Goal: Information Seeking & Learning: Find specific page/section

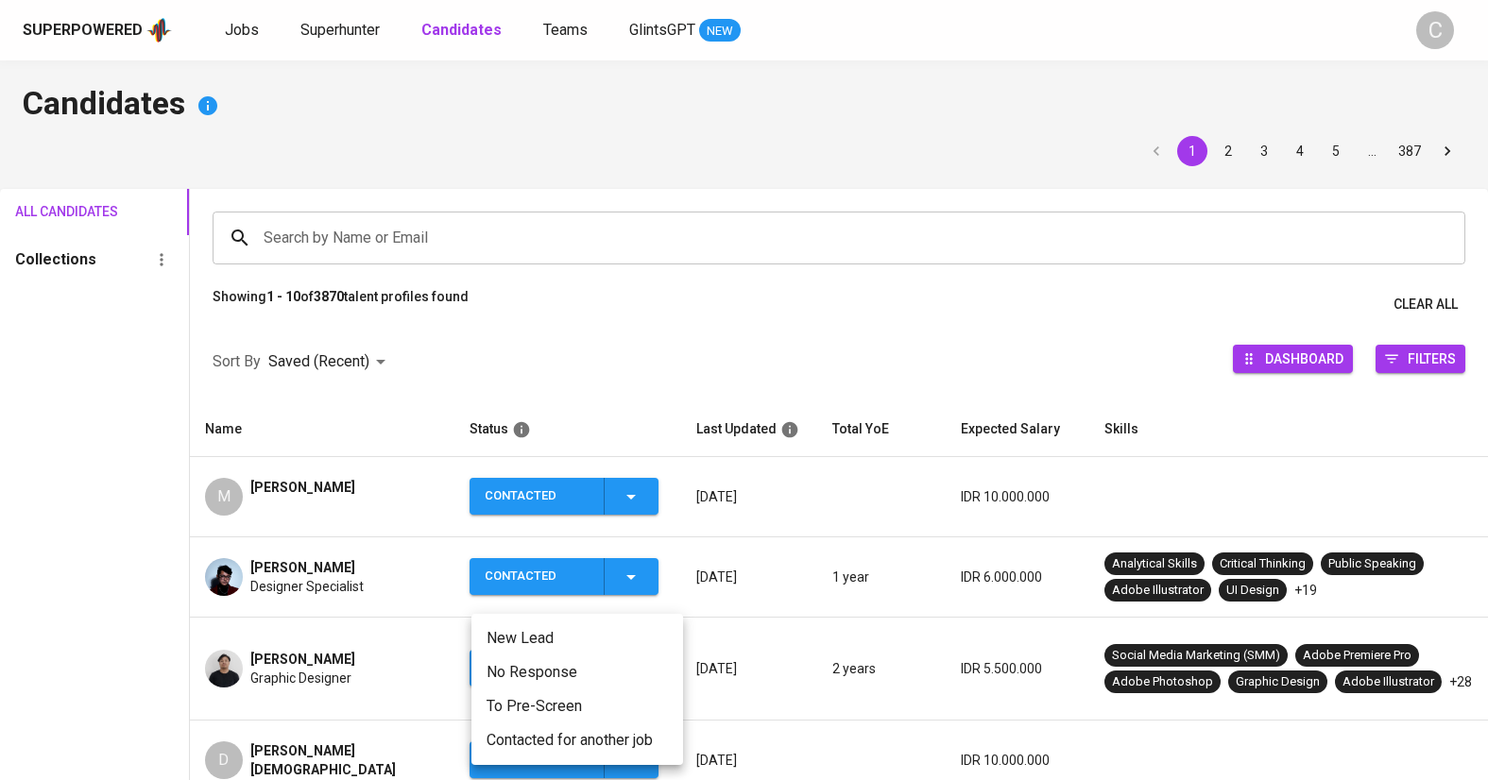
scroll to position [385, 0]
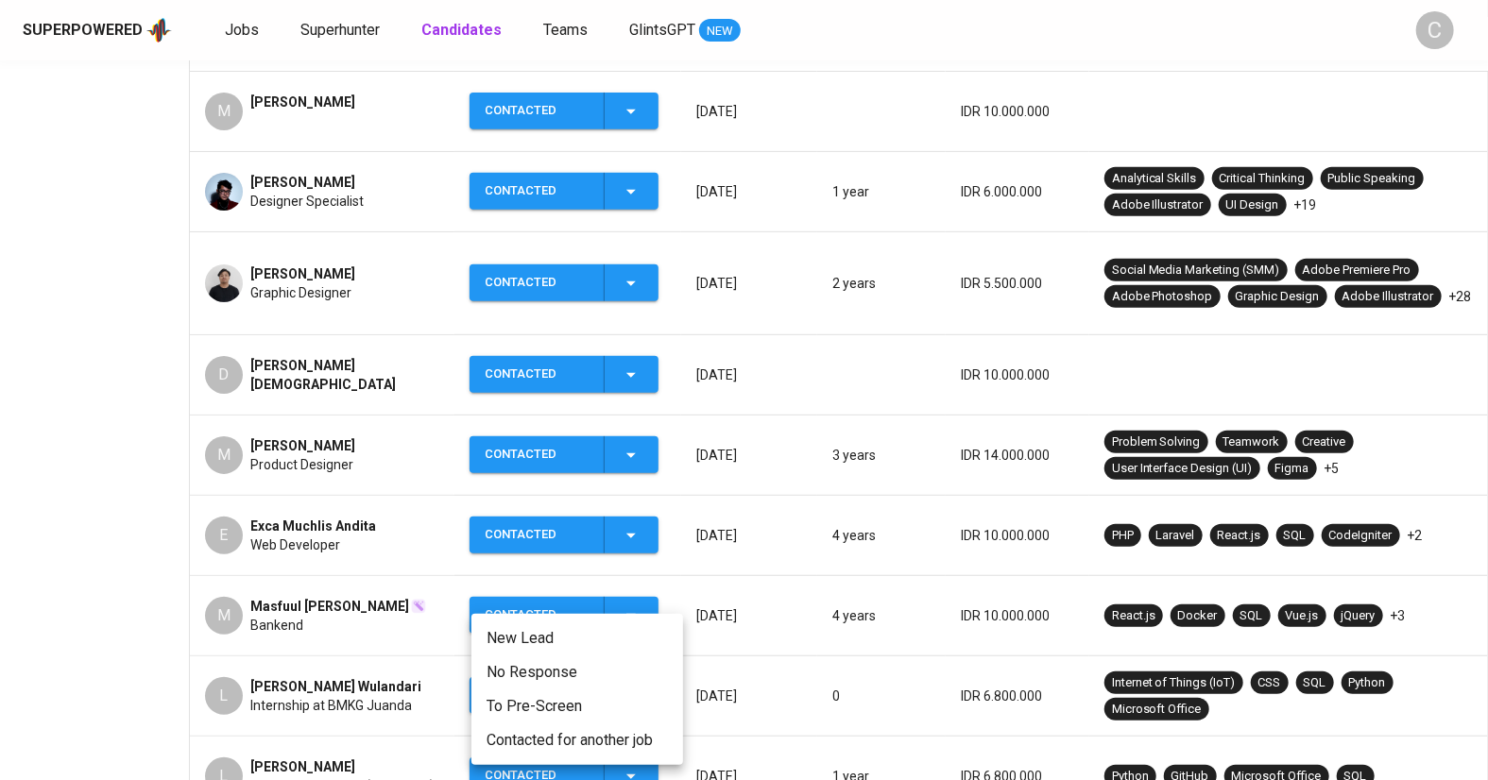
click at [148, 487] on div at bounding box center [744, 390] width 1488 height 780
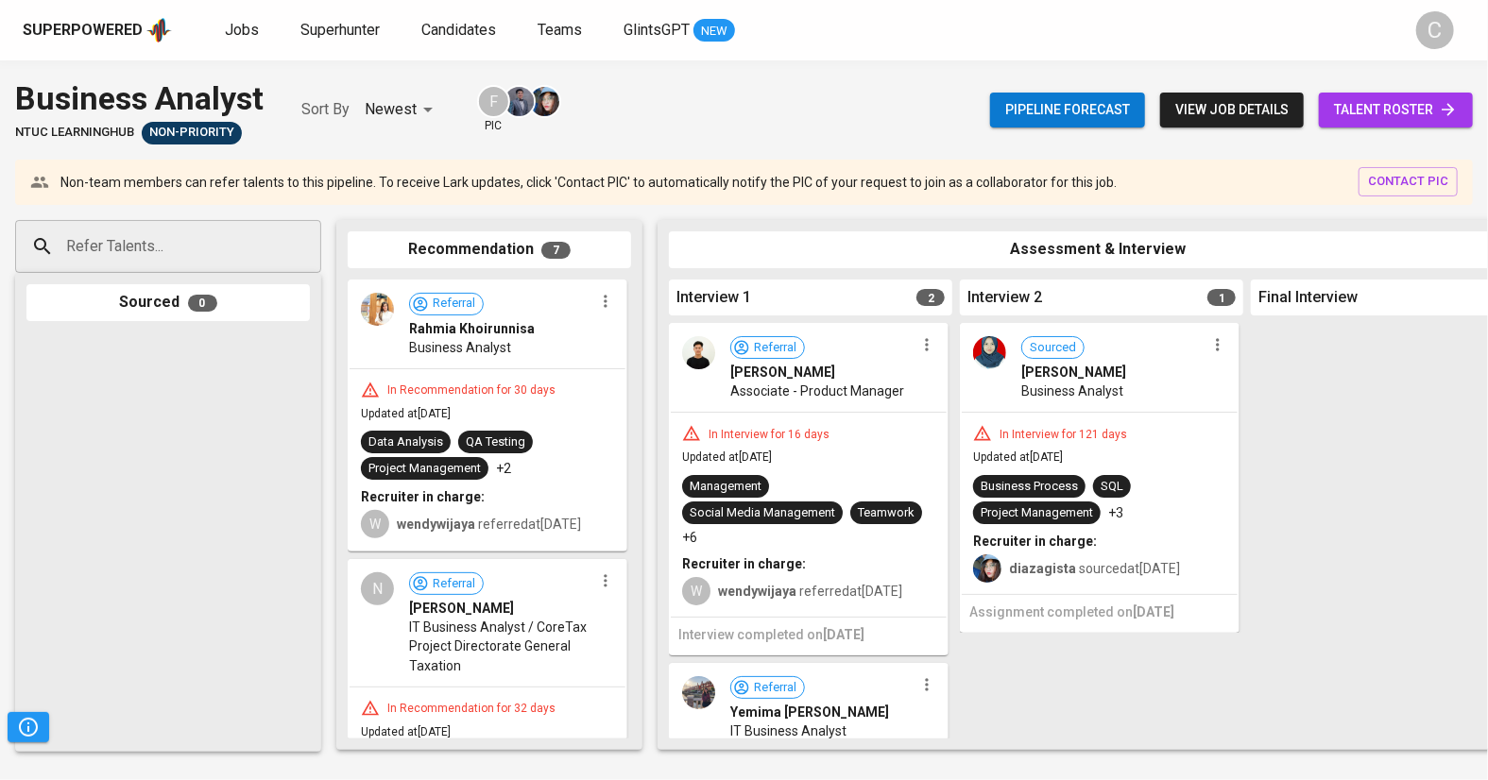
click at [1386, 110] on span "talent roster" at bounding box center [1396, 110] width 124 height 24
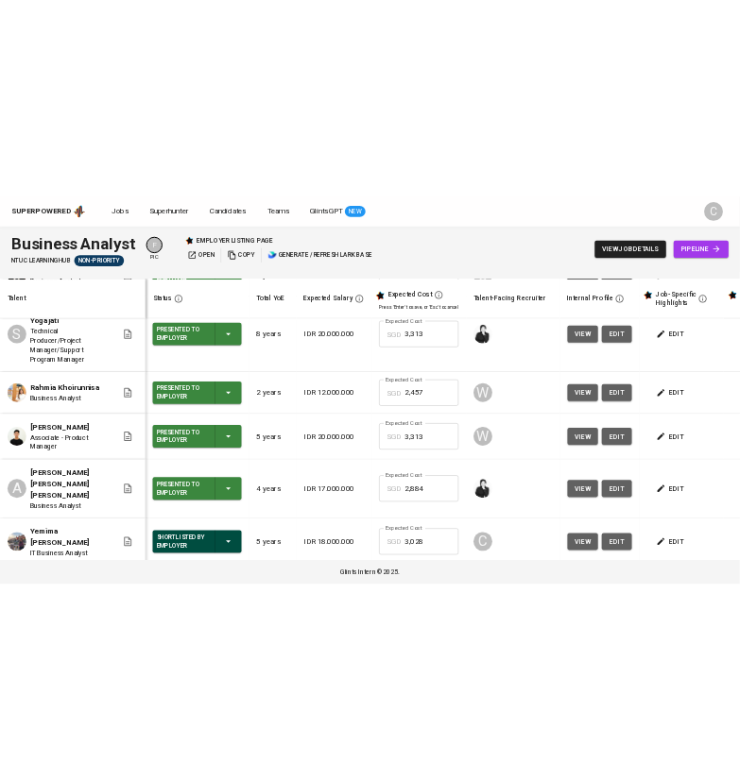
scroll to position [464, 0]
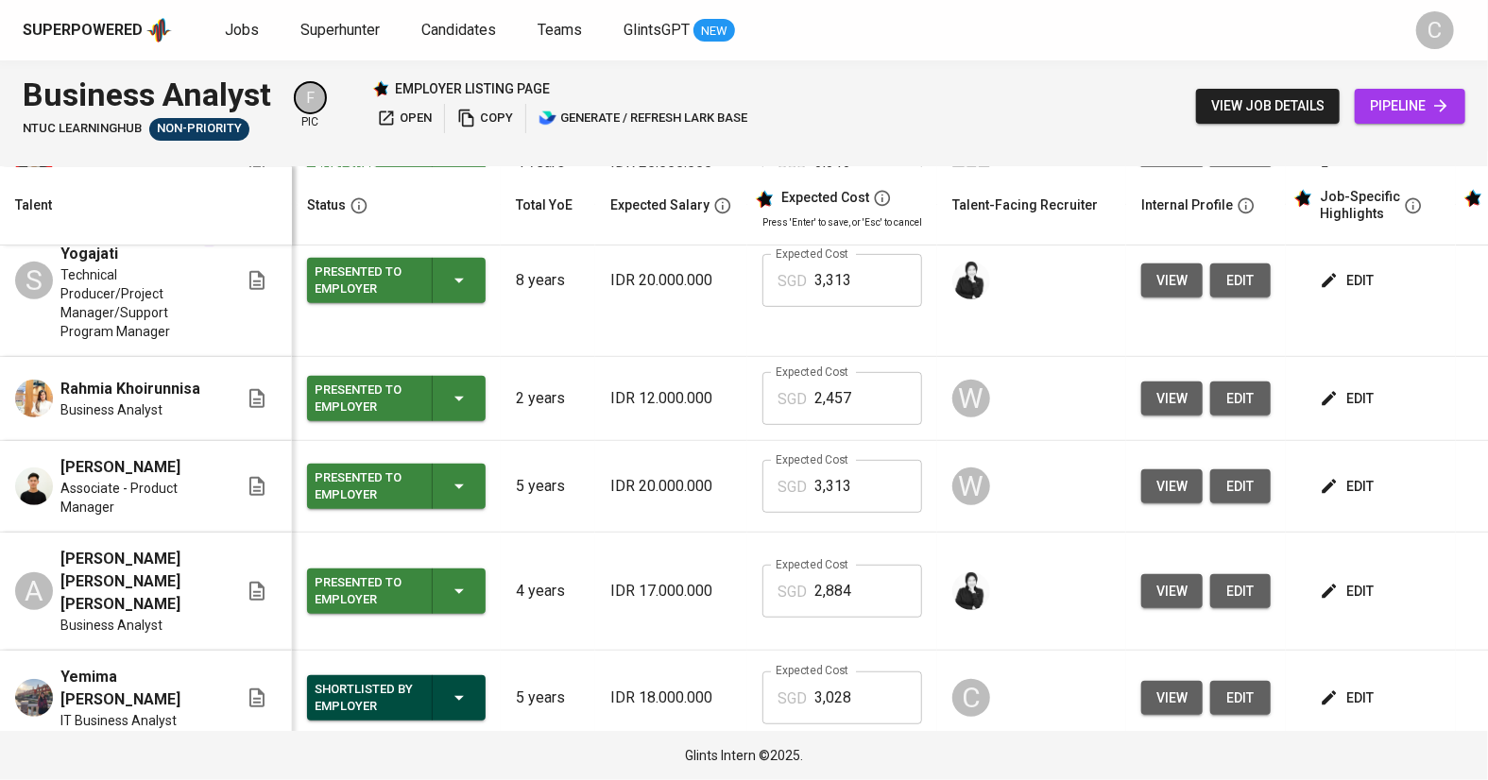
click at [0, 383] on html "Superpowered Jobs Superhunter Candidates Teams GlintsGPT NEW C Business Analyst…" at bounding box center [744, 390] width 1488 height 780
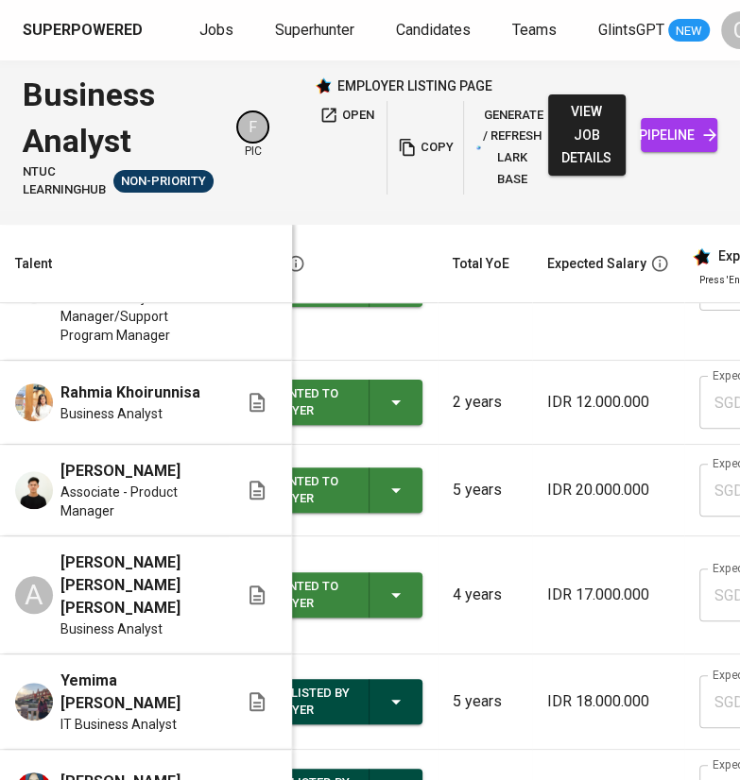
scroll to position [0, 0]
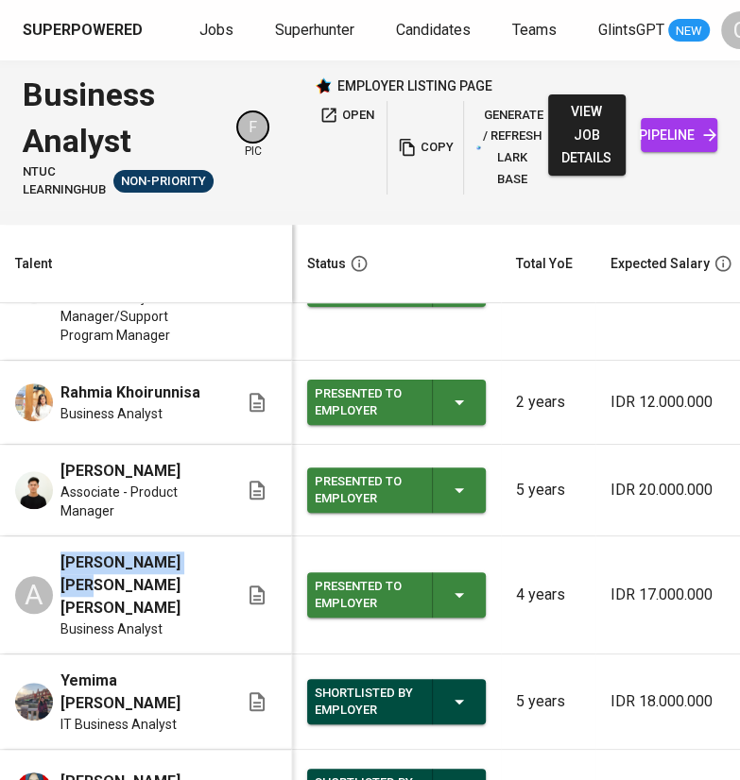
drag, startPoint x: 59, startPoint y: 576, endPoint x: 202, endPoint y: 571, distance: 143.6
click at [202, 571] on div "A Audrey Esther Lita Business Analyst" at bounding box center [126, 595] width 223 height 87
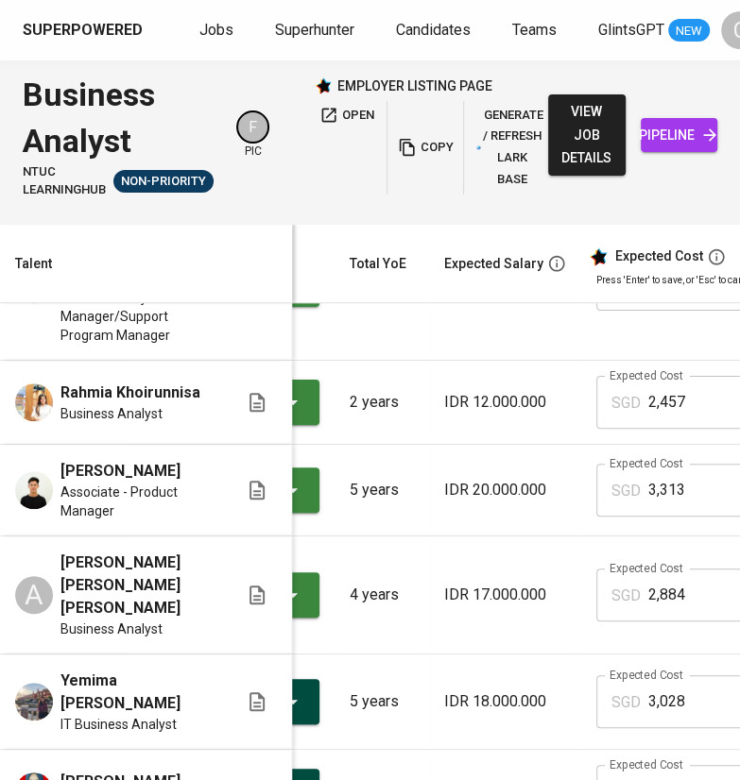
scroll to position [519, 261]
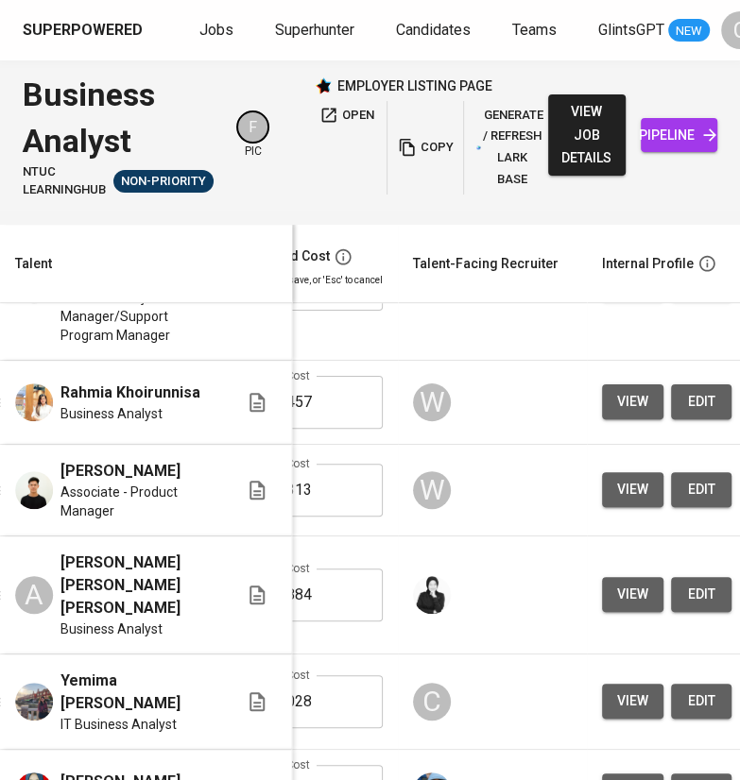
click at [617, 589] on span "view" at bounding box center [632, 595] width 31 height 24
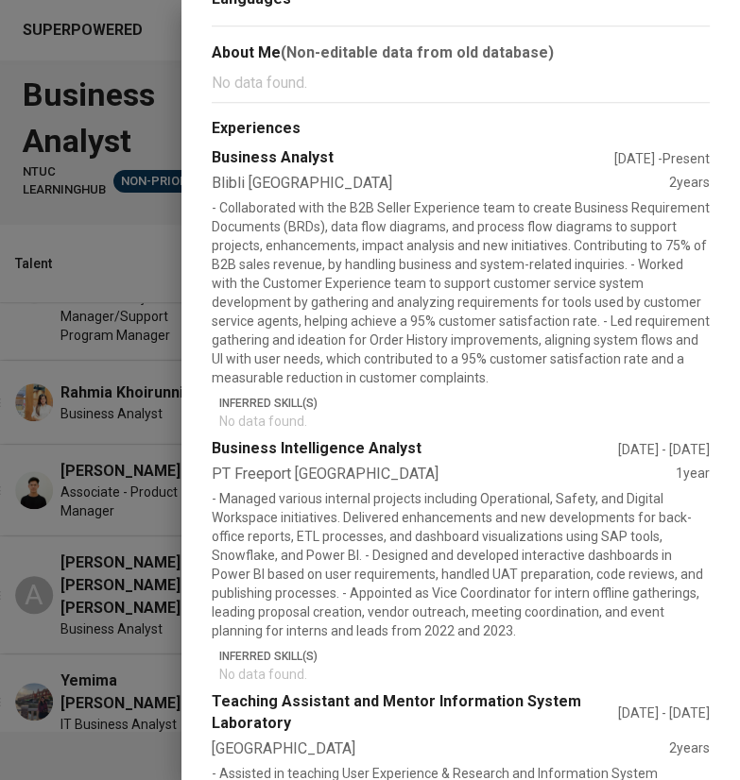
click at [113, 608] on div at bounding box center [370, 390] width 740 height 780
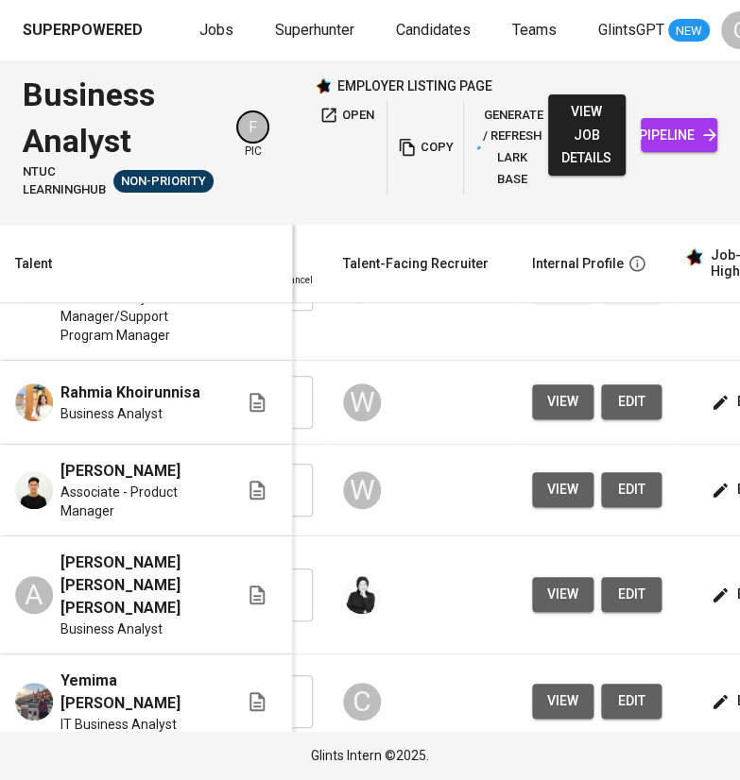
click at [547, 401] on span "view" at bounding box center [562, 402] width 31 height 24
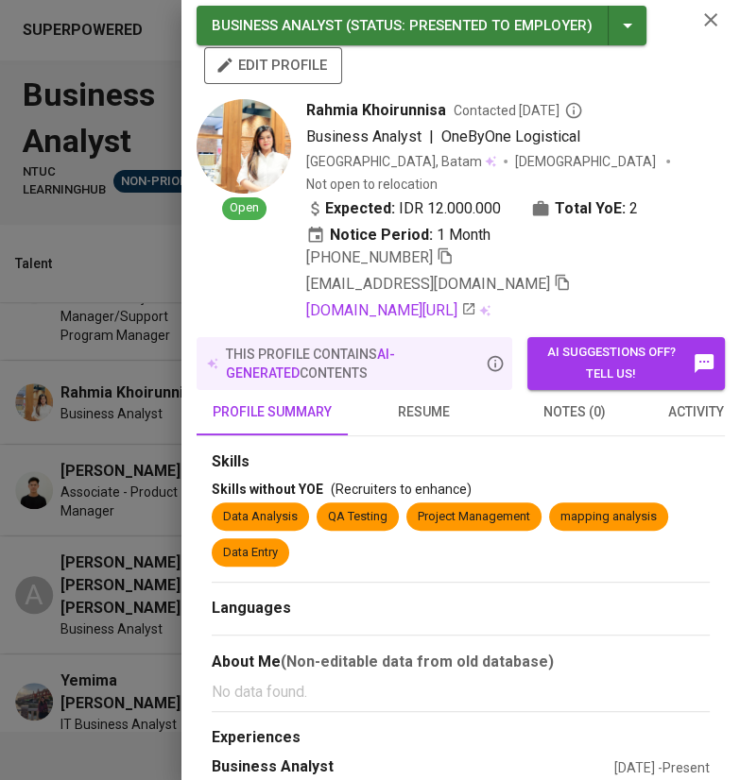
click at [124, 500] on div at bounding box center [370, 390] width 740 height 780
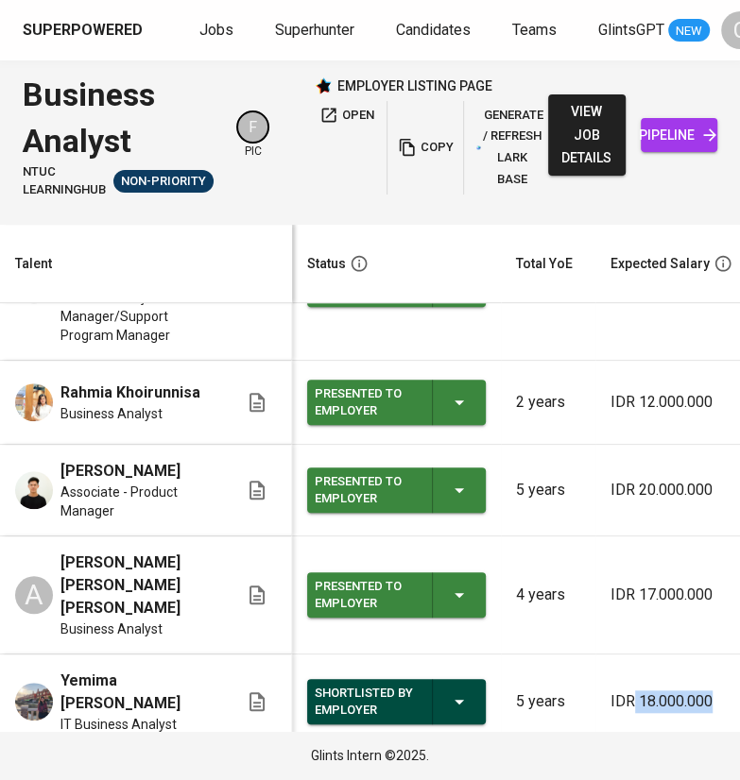
drag, startPoint x: 624, startPoint y: 672, endPoint x: 712, endPoint y: 671, distance: 87.9
click at [712, 690] on p "IDR 18.000.000" at bounding box center [671, 701] width 122 height 23
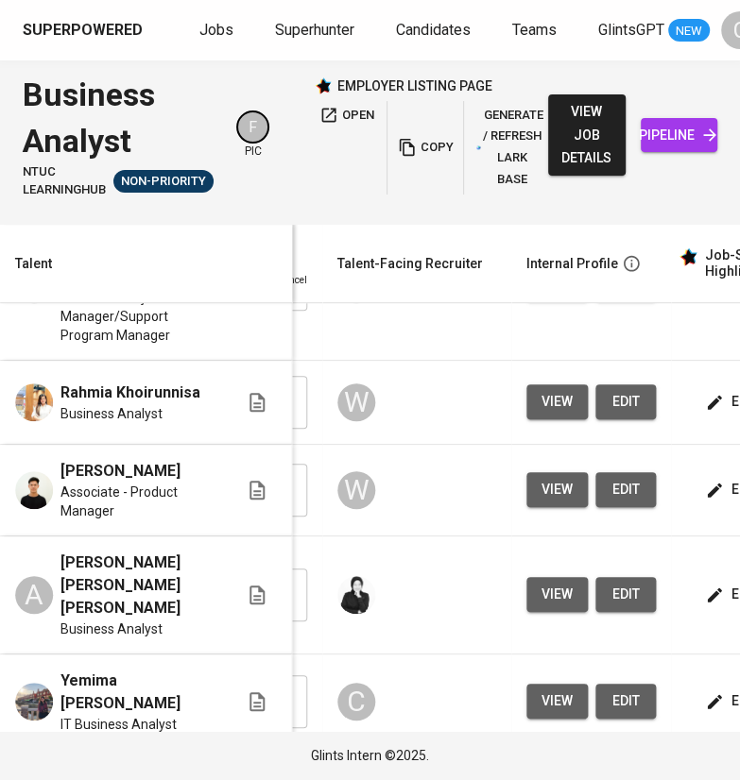
click at [672, 0] on html "Superpowered Jobs Superhunter Candidates Teams GlintsGPT NEW C Business Analyst…" at bounding box center [370, 390] width 740 height 780
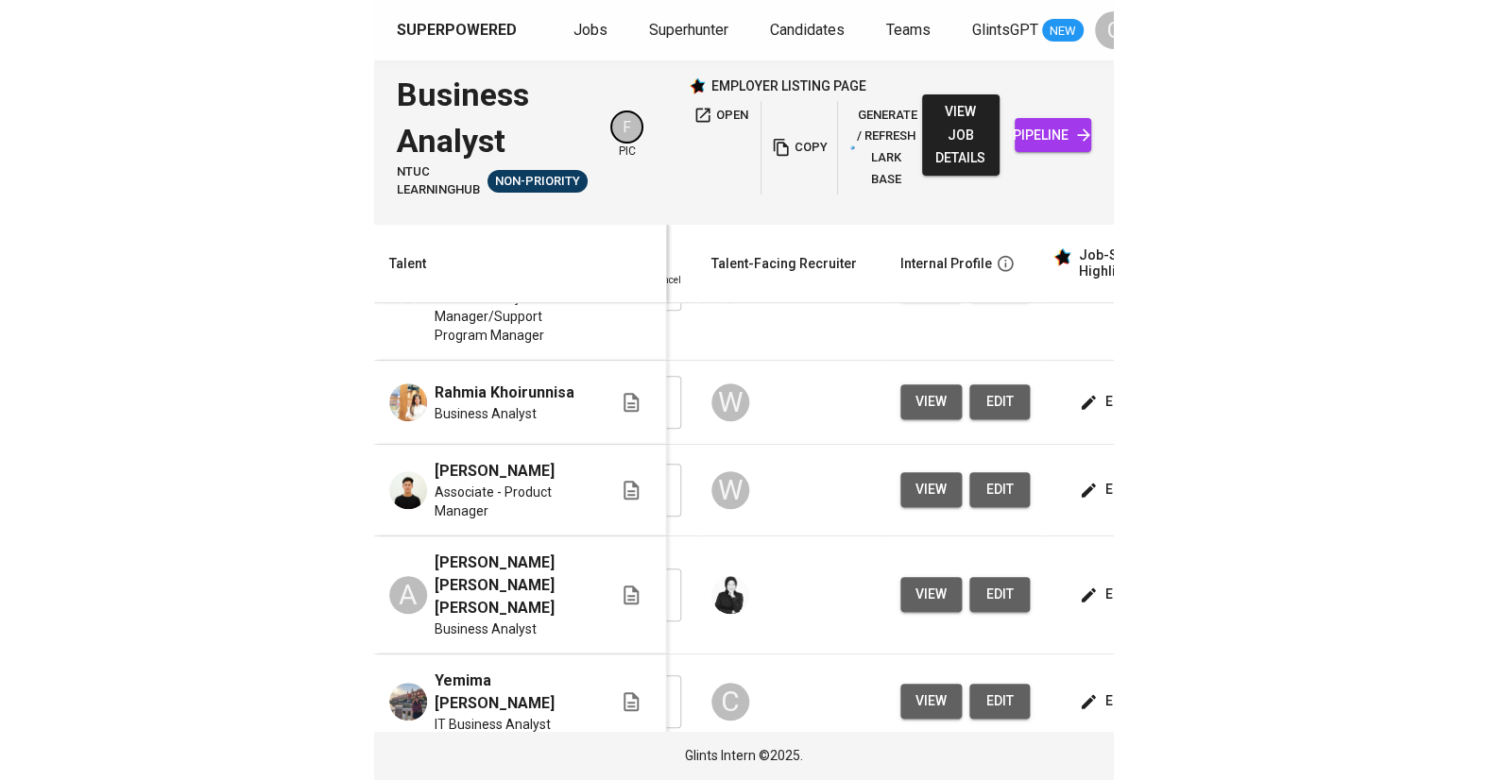
scroll to position [0, 142]
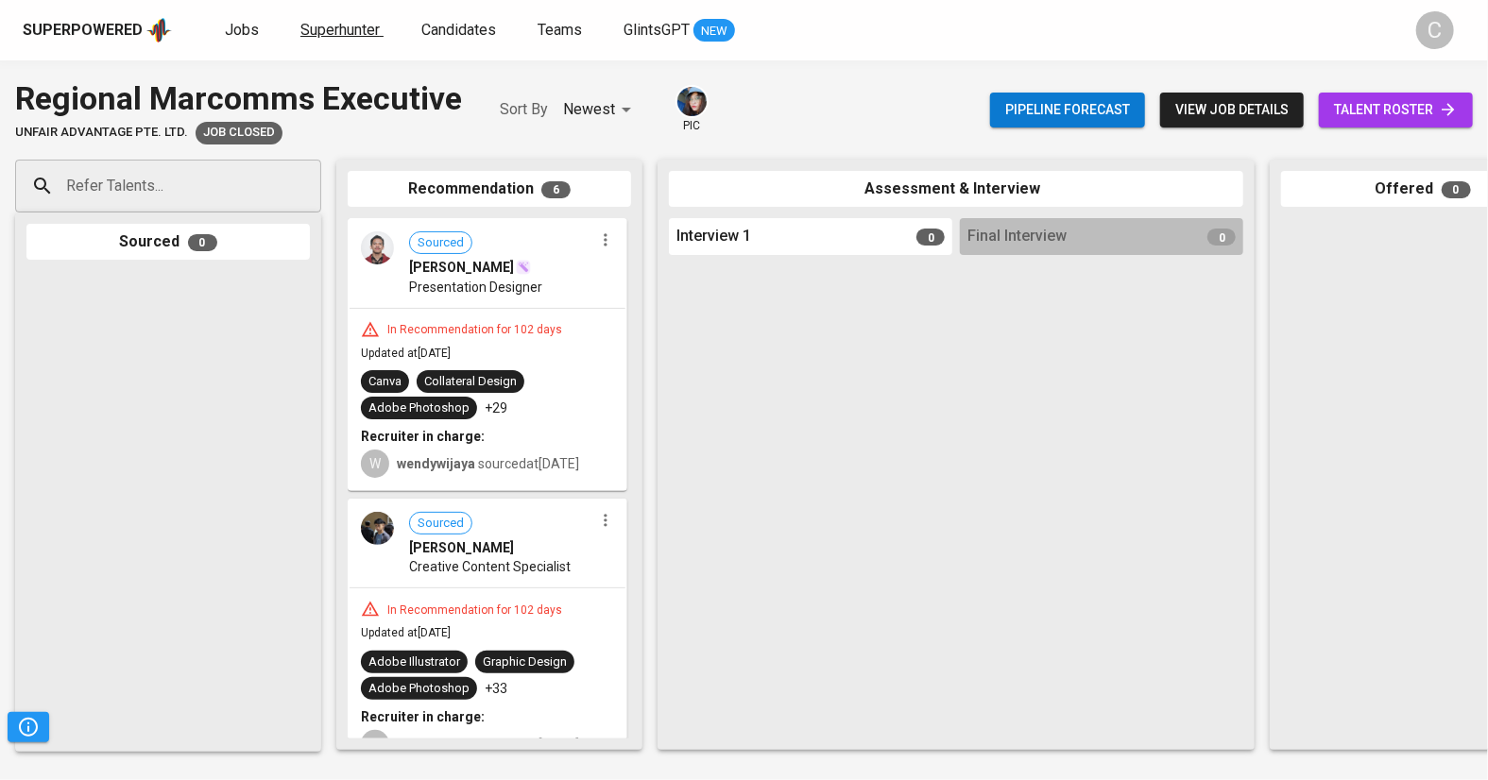
click at [336, 29] on span "Superhunter" at bounding box center [339, 30] width 79 height 18
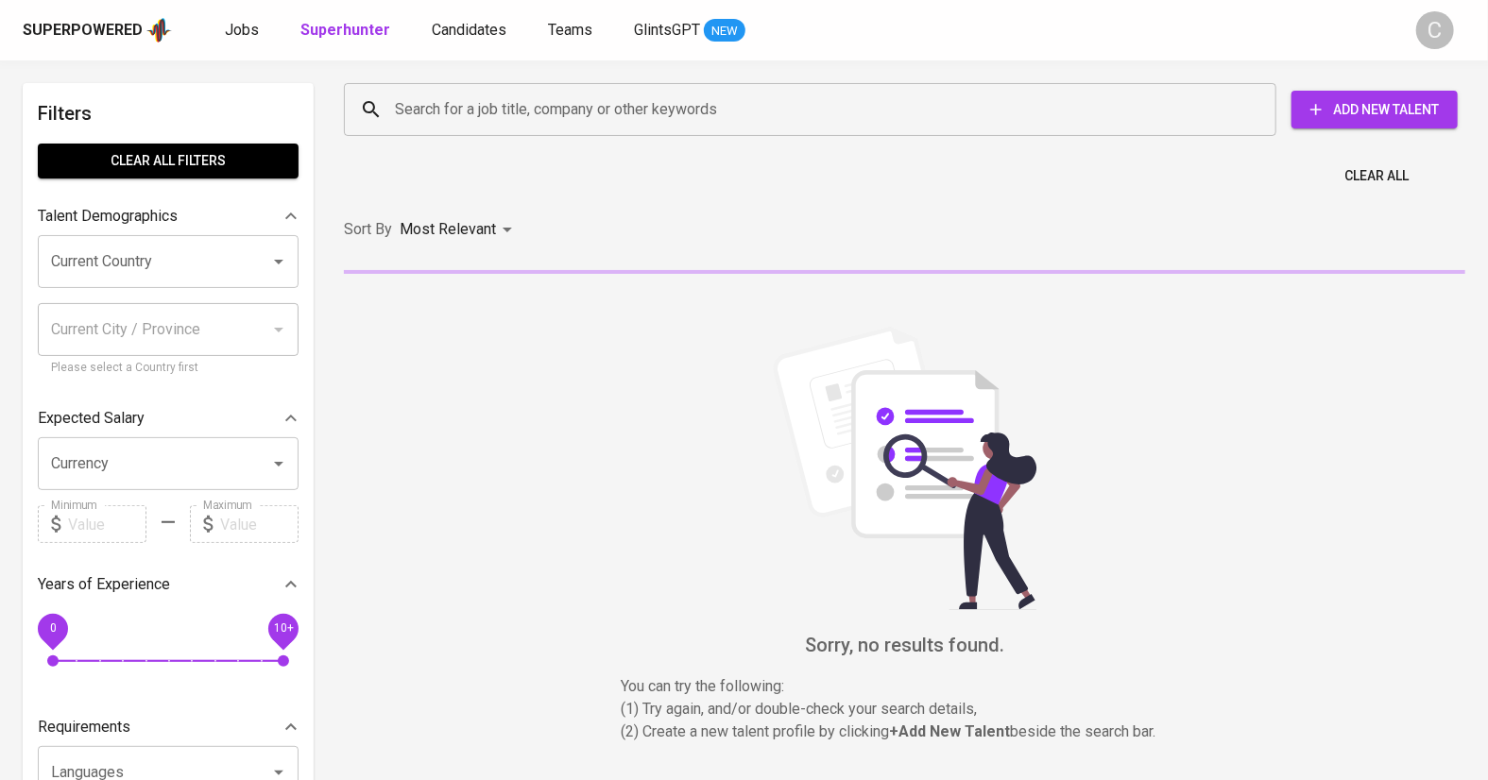
click at [441, 88] on div "Search for a job title, company or other keywords" at bounding box center [810, 109] width 932 height 53
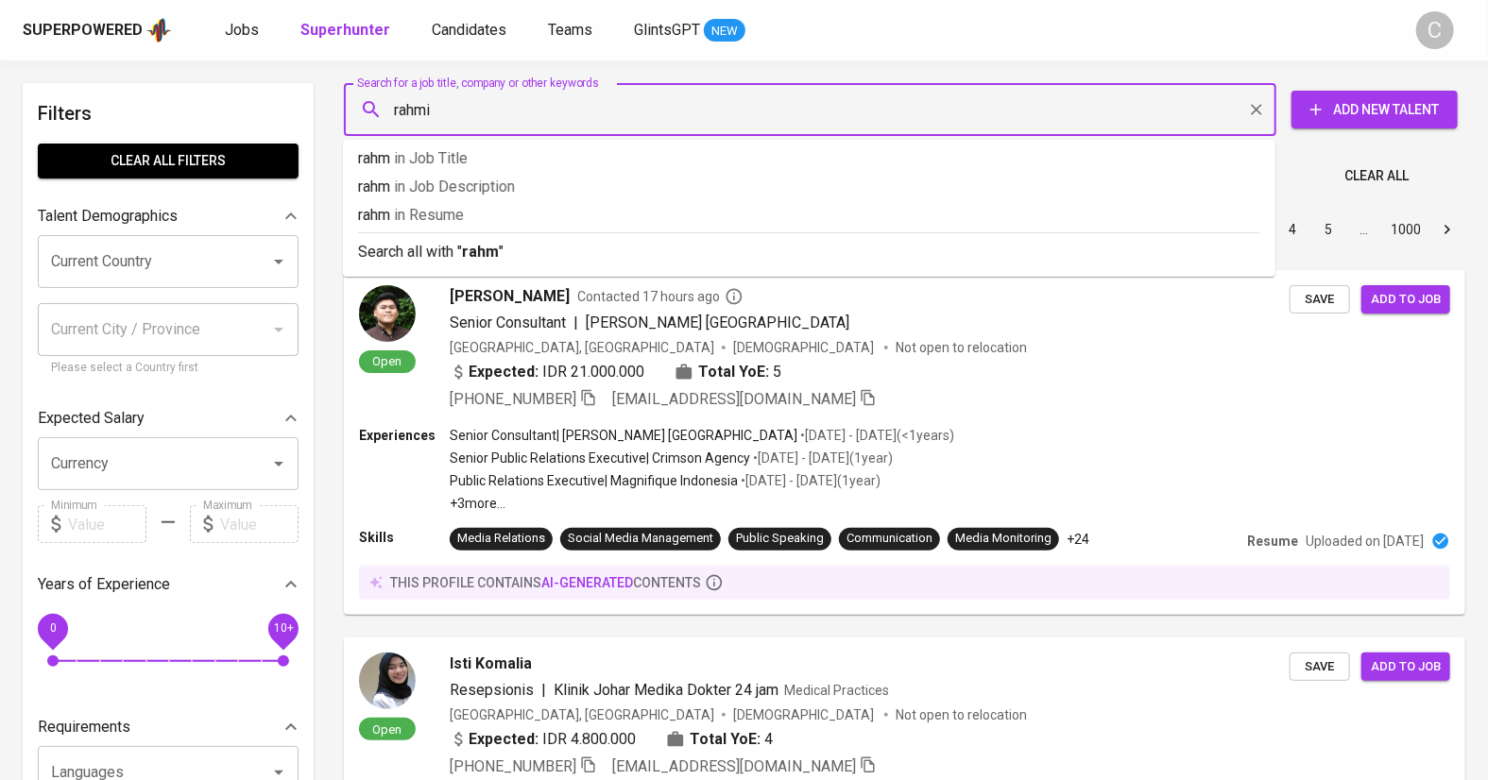
type input "rahmia"
click at [435, 249] on p "Search all with " rahmia "" at bounding box center [809, 252] width 902 height 23
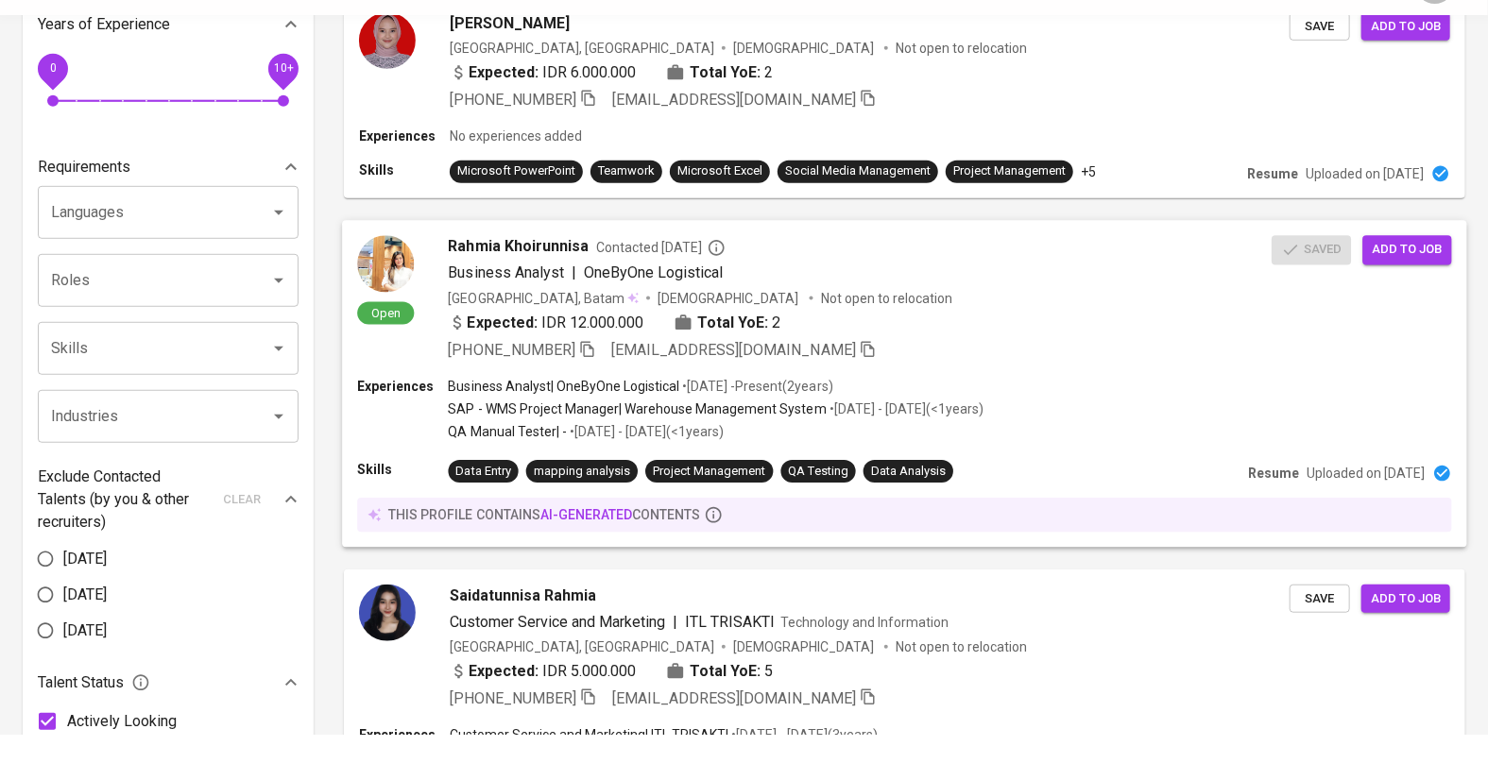
scroll to position [516, 0]
click at [1003, 303] on div "[PERSON_NAME] Contacted [DATE] Business Analyst | OneByOne Logistical [GEOGRAPH…" at bounding box center [861, 343] width 824 height 126
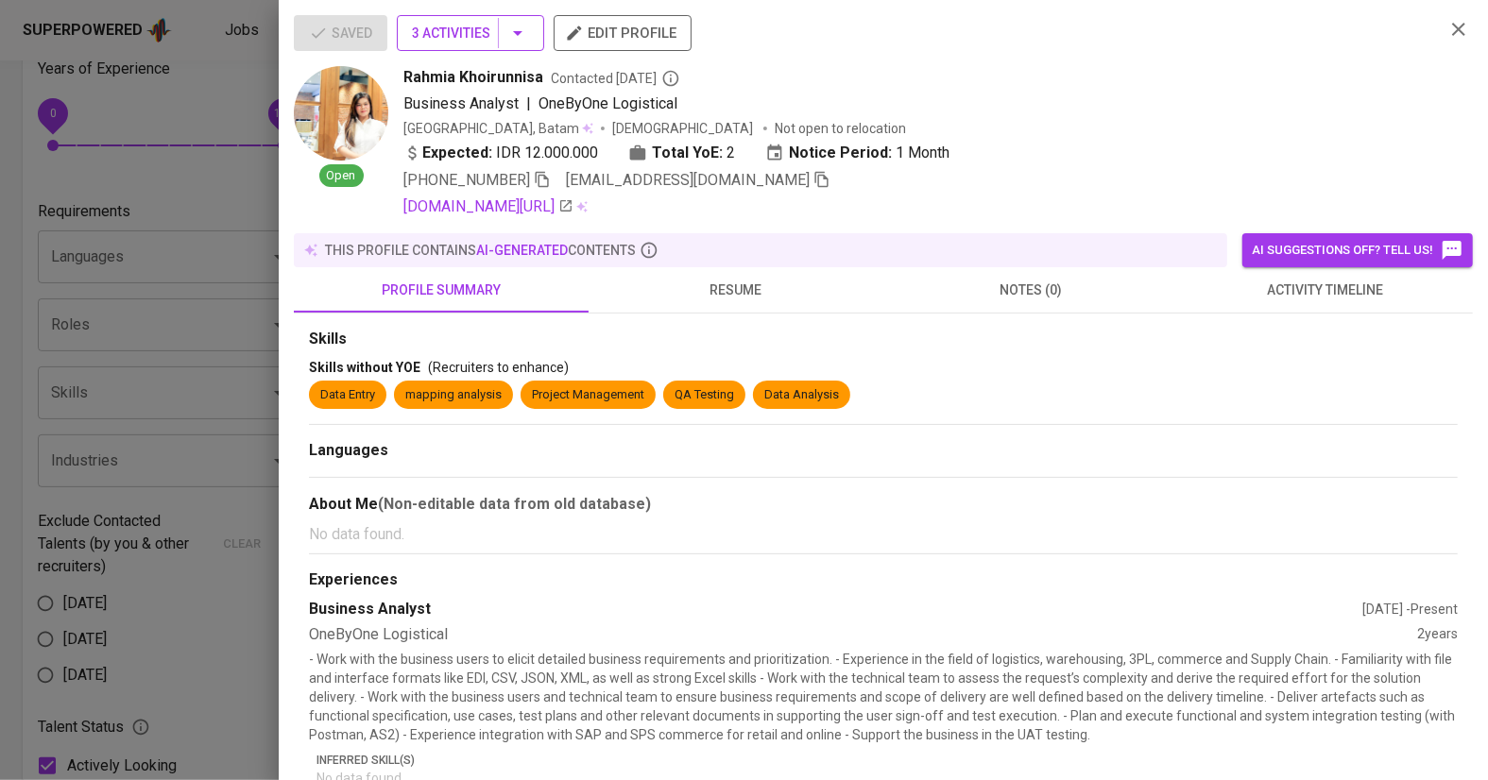
click at [511, 41] on icon "button" at bounding box center [517, 33] width 23 height 23
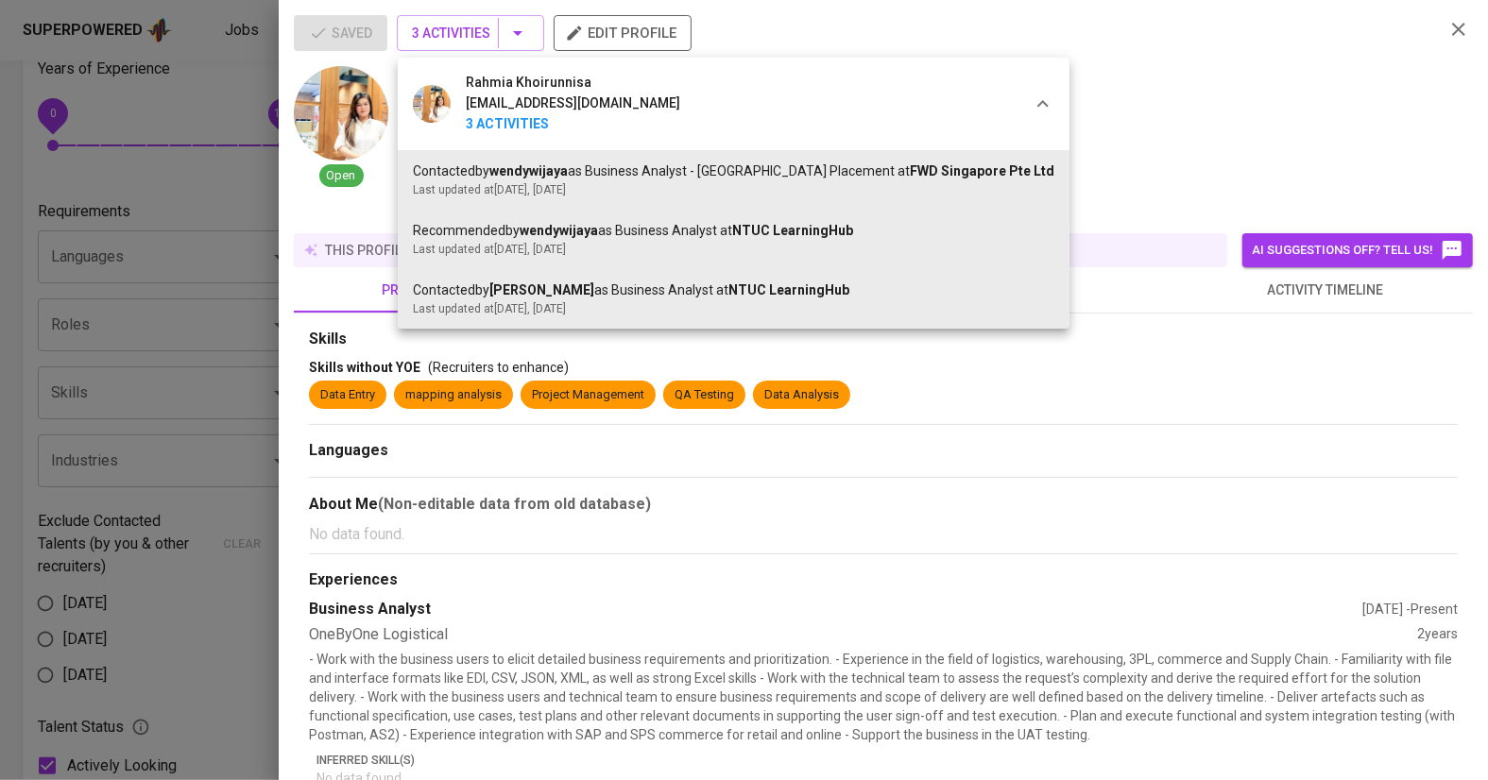
click at [879, 296] on div "Contacted by [PERSON_NAME] as Business Analyst at NTUC LearningHub" at bounding box center [733, 291] width 641 height 20
click at [684, 249] on div "Last updated at [DATE] , [DATE]" at bounding box center [733, 249] width 641 height 17
click at [739, 727] on div at bounding box center [744, 390] width 1488 height 780
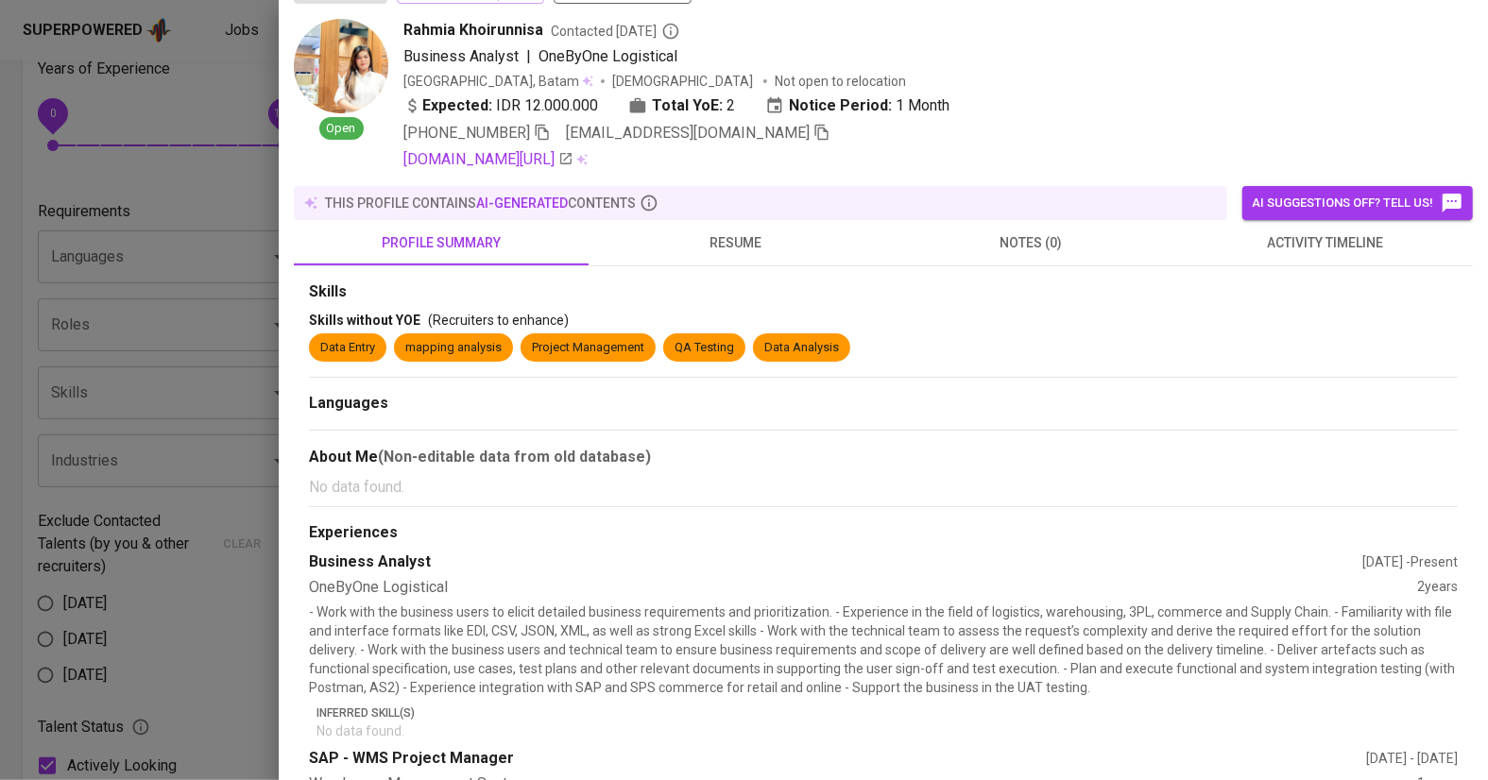
scroll to position [0, 0]
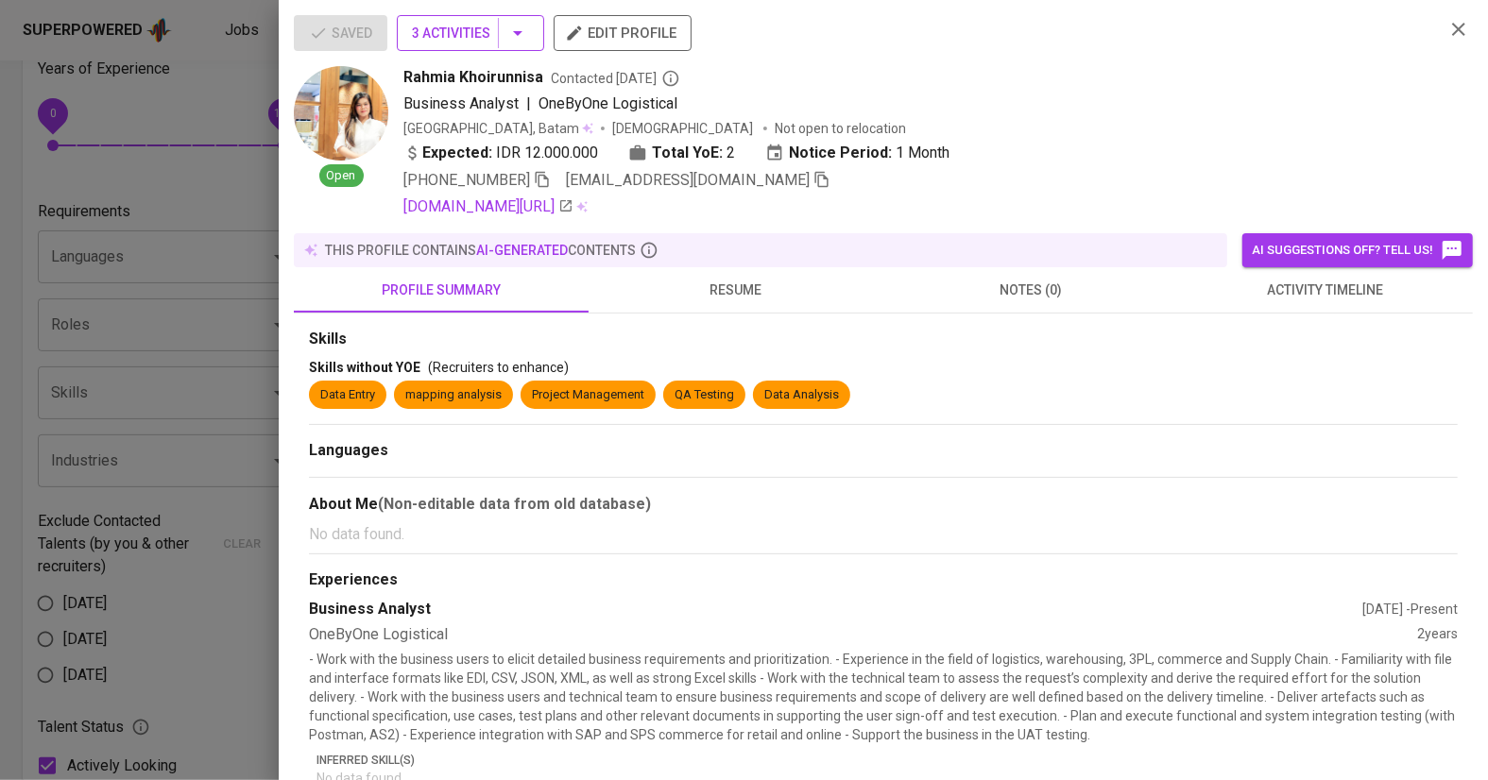
click at [507, 35] on icon "button" at bounding box center [517, 33] width 23 height 23
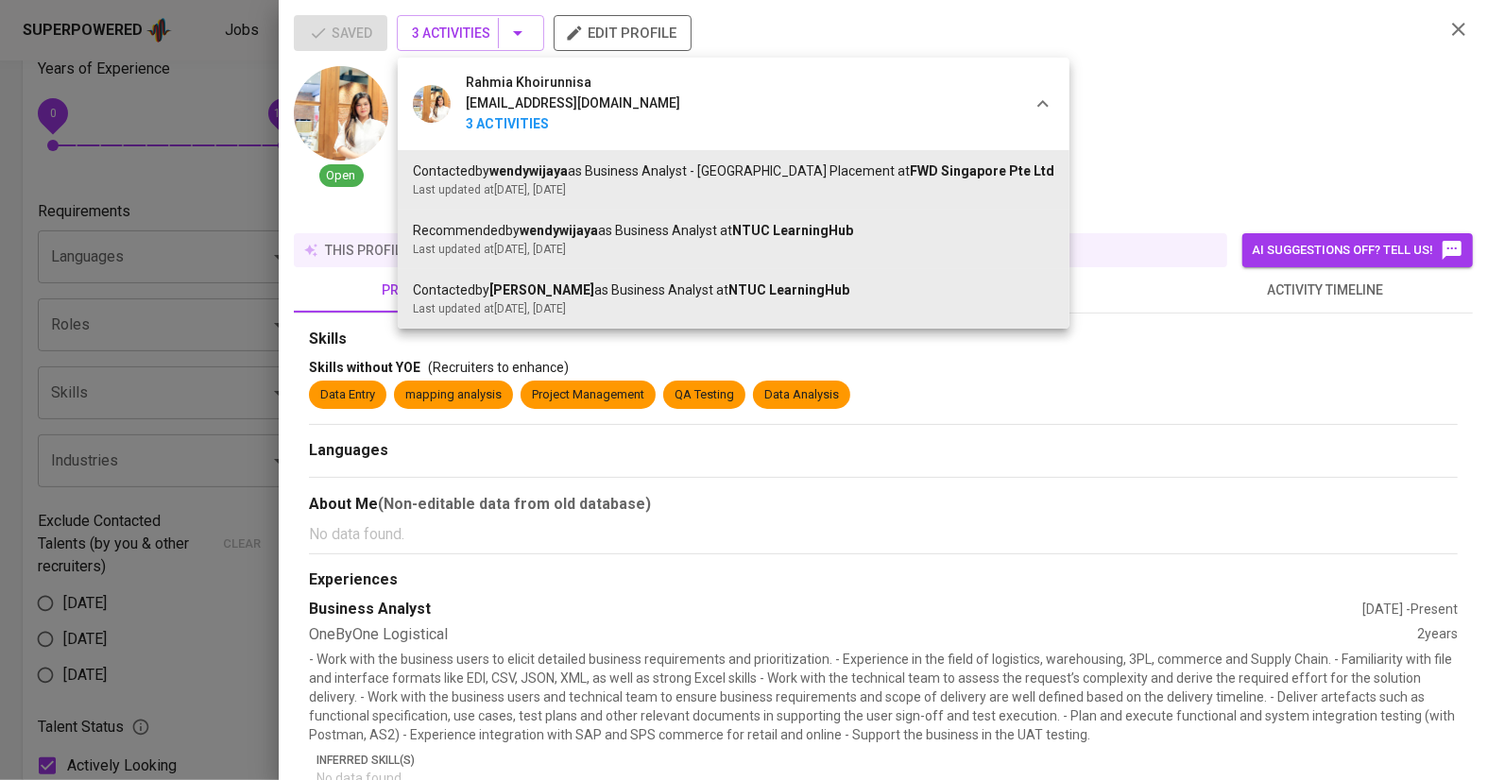
click at [212, 379] on div at bounding box center [744, 390] width 1488 height 780
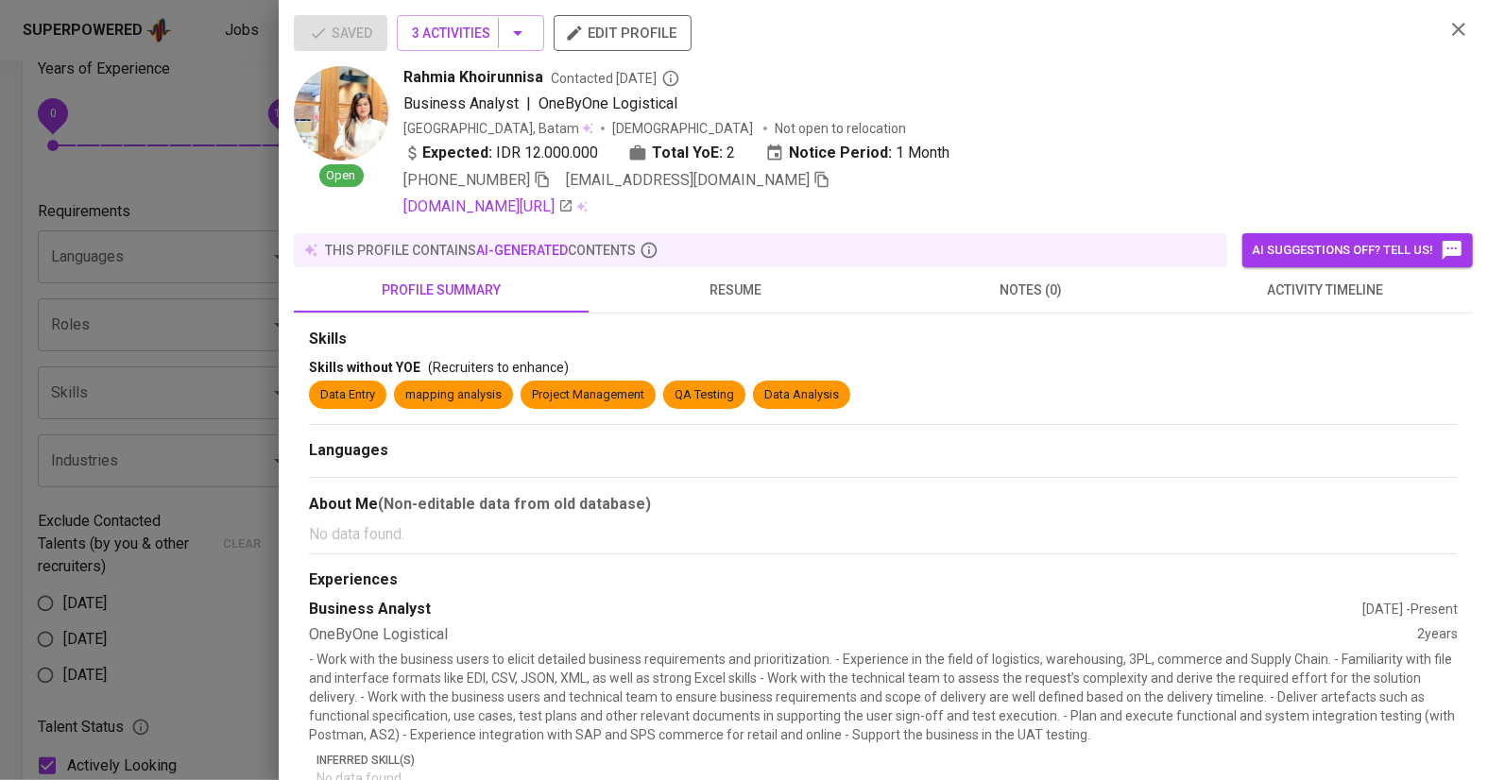
click at [213, 293] on div at bounding box center [744, 390] width 1488 height 780
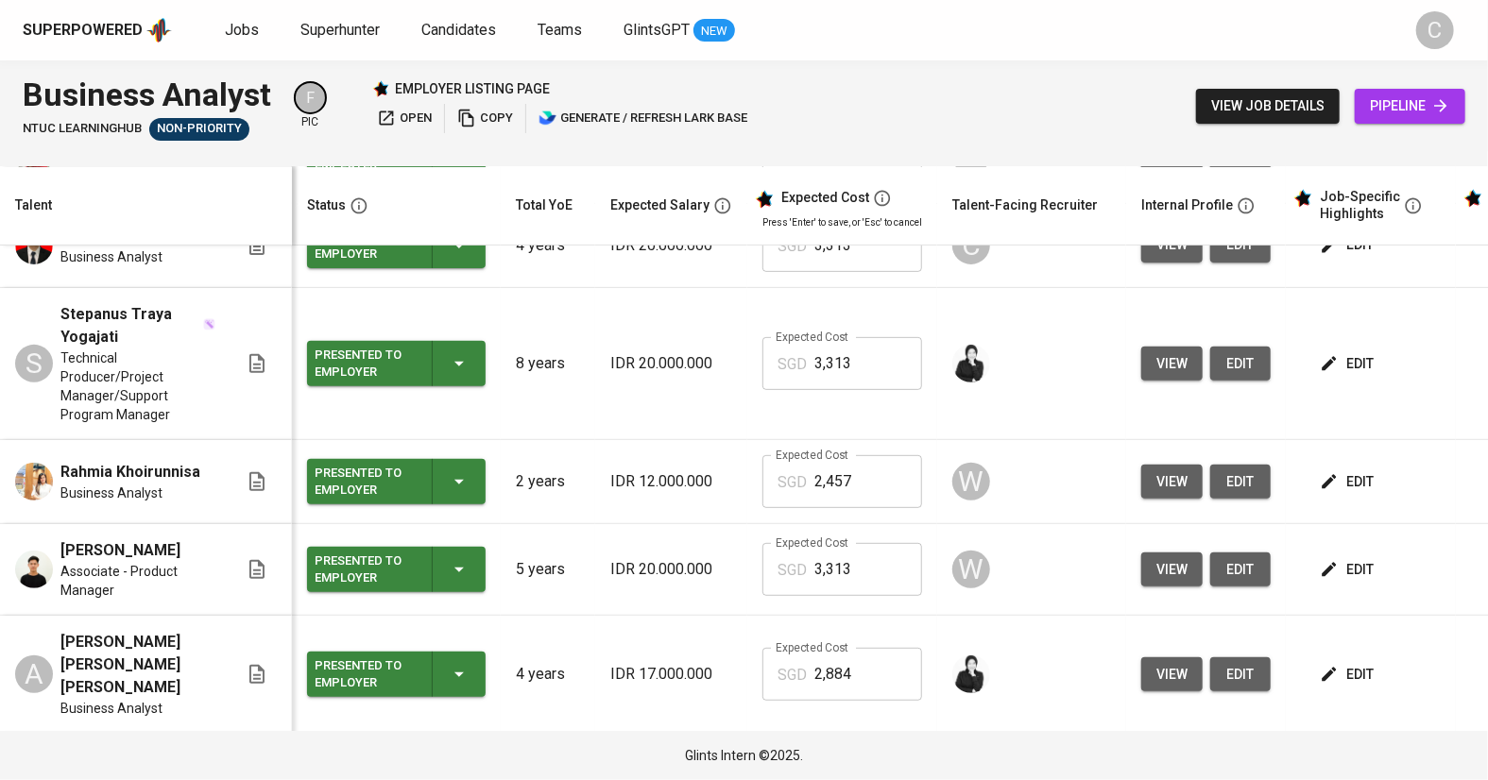
scroll to position [376, 0]
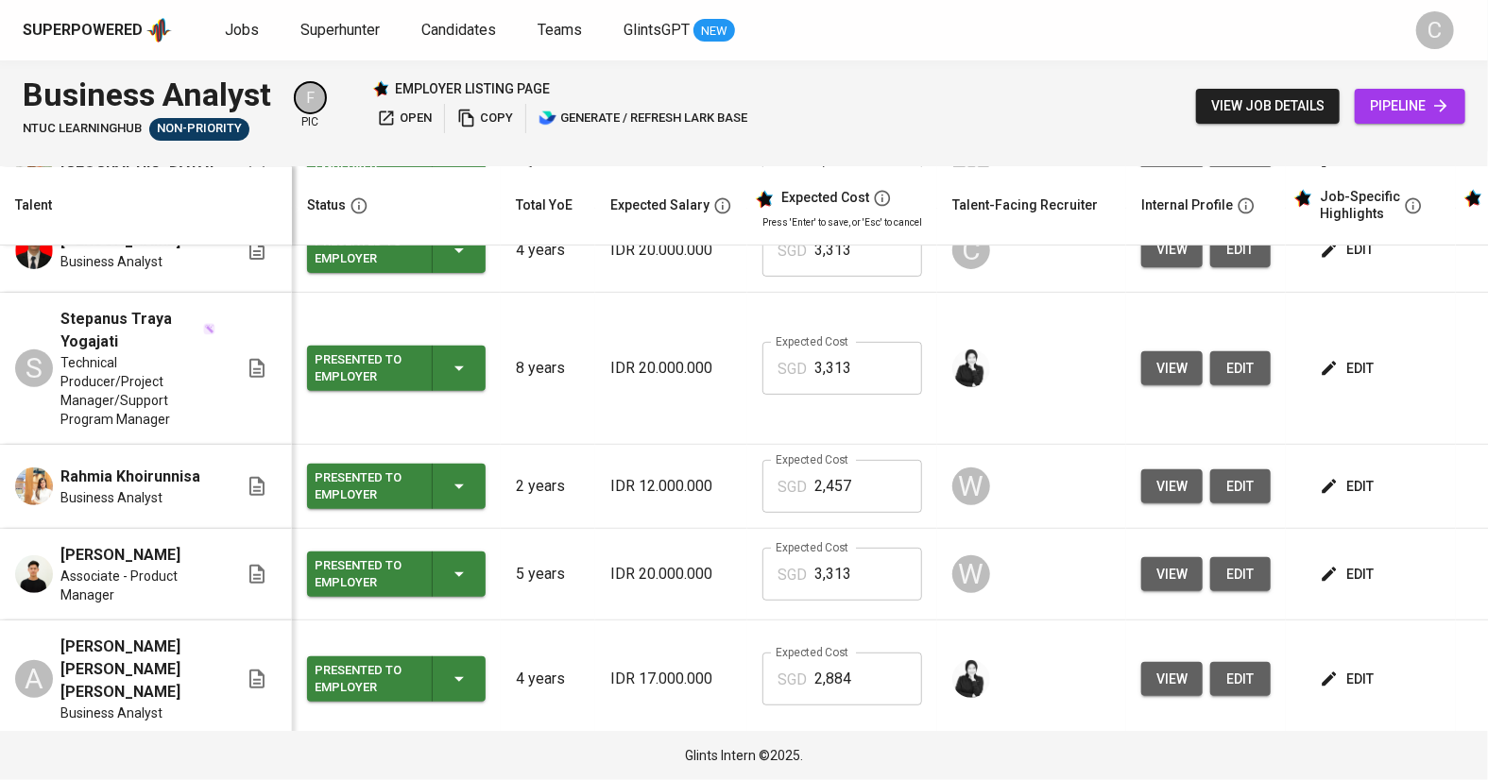
click at [1419, 105] on span "pipeline" at bounding box center [1410, 106] width 80 height 24
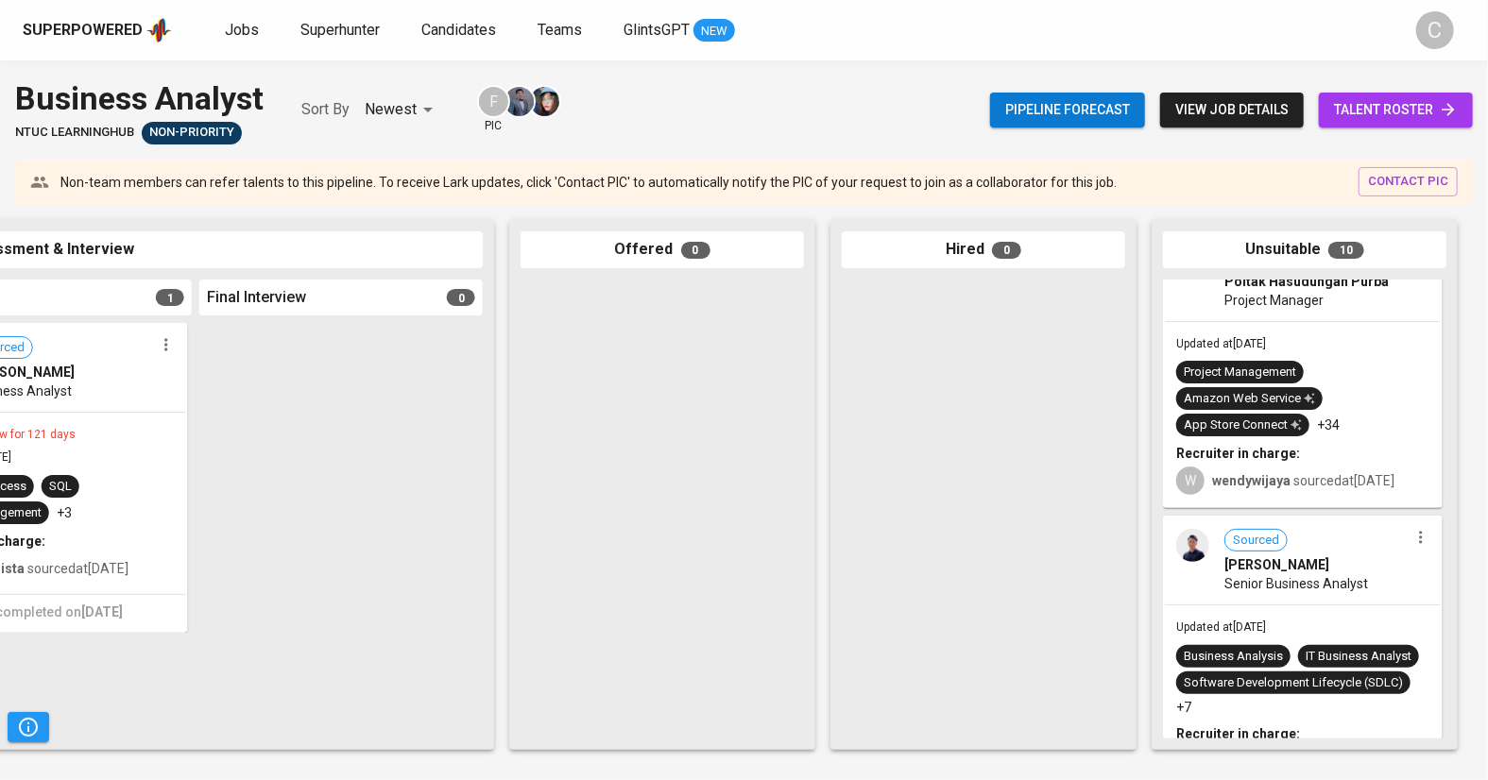
scroll to position [2005, 0]
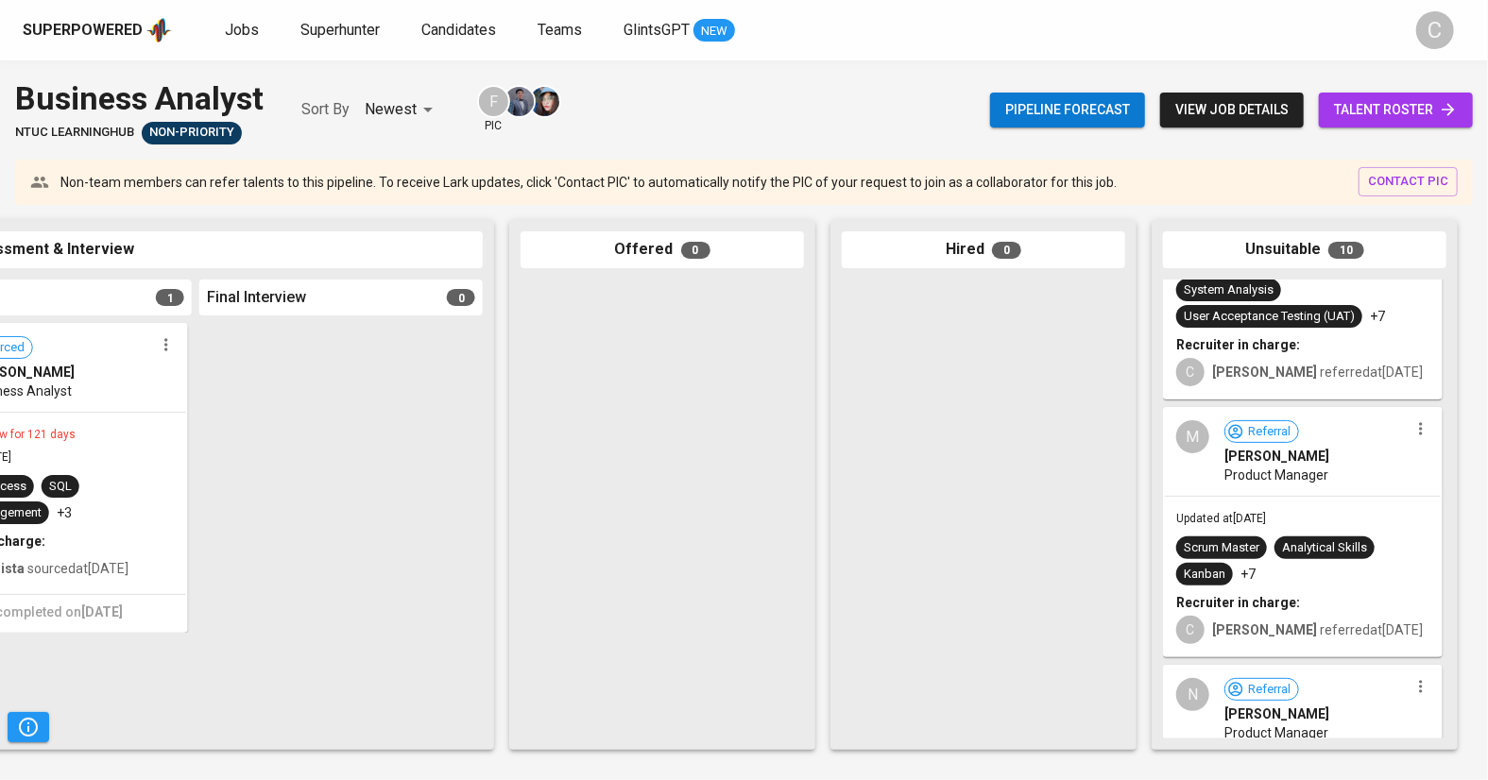
click at [1342, 678] on span "Referral nathania astria" at bounding box center [1316, 700] width 184 height 45
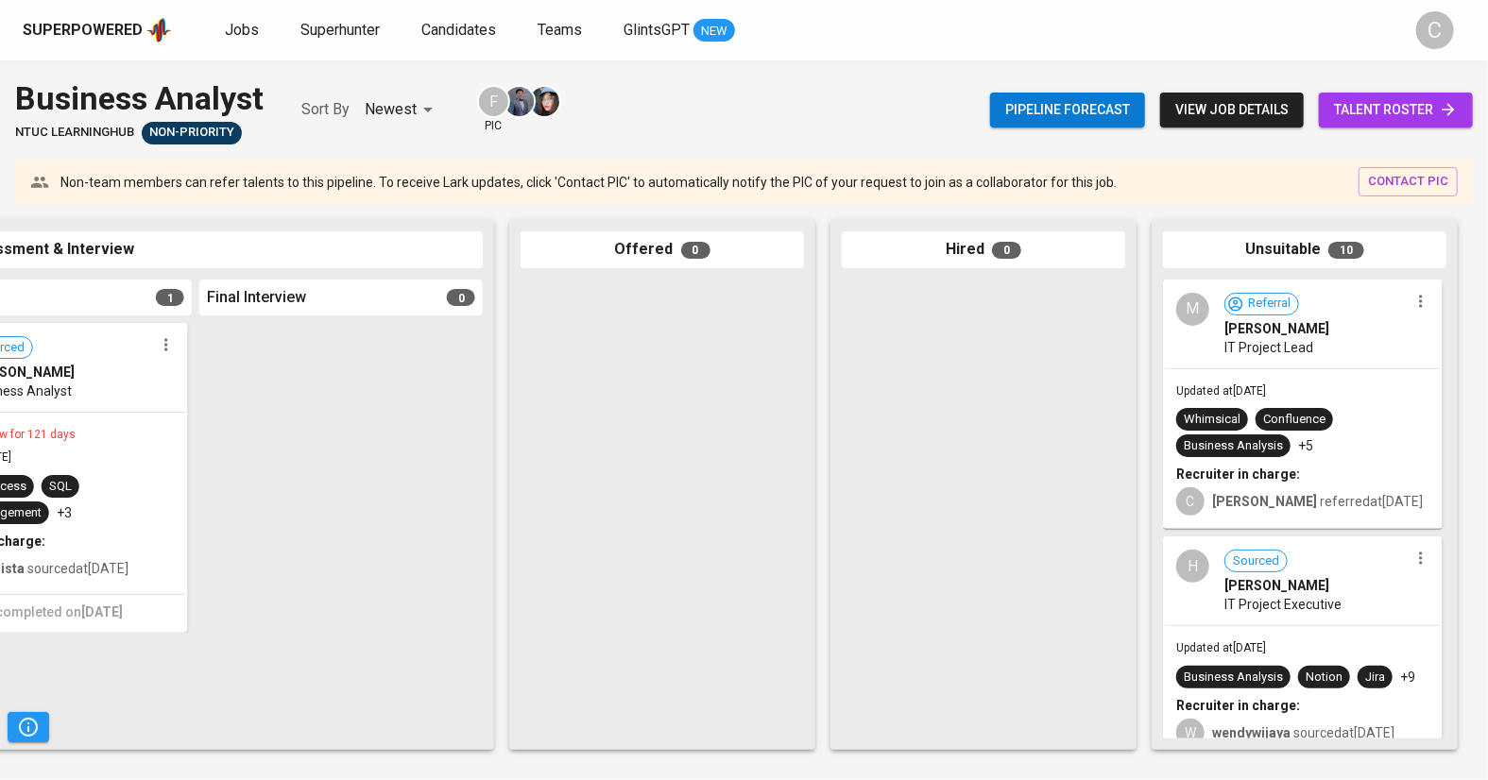
scroll to position [0, 0]
